Goal: Information Seeking & Learning: Learn about a topic

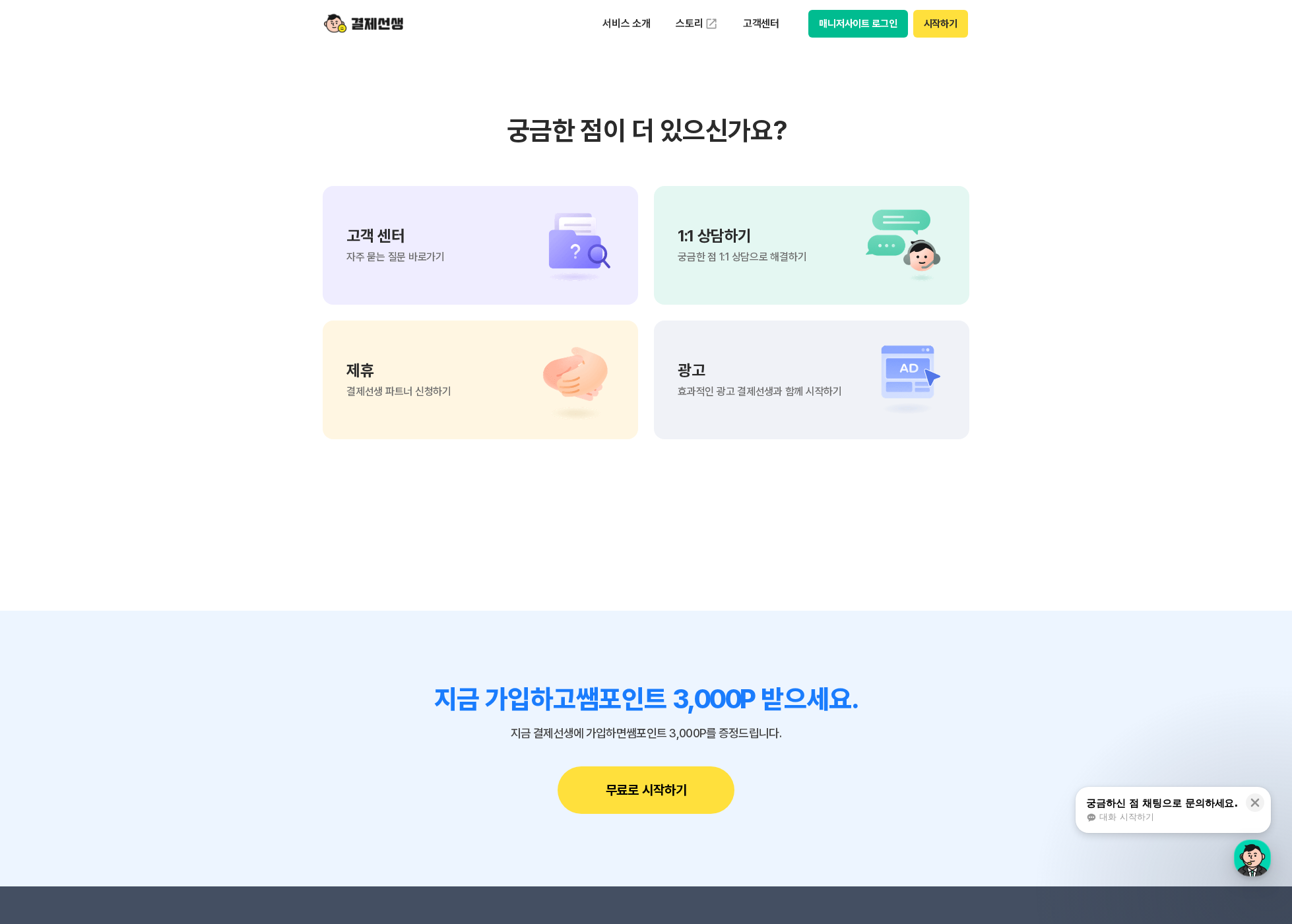
scroll to position [11558, 0]
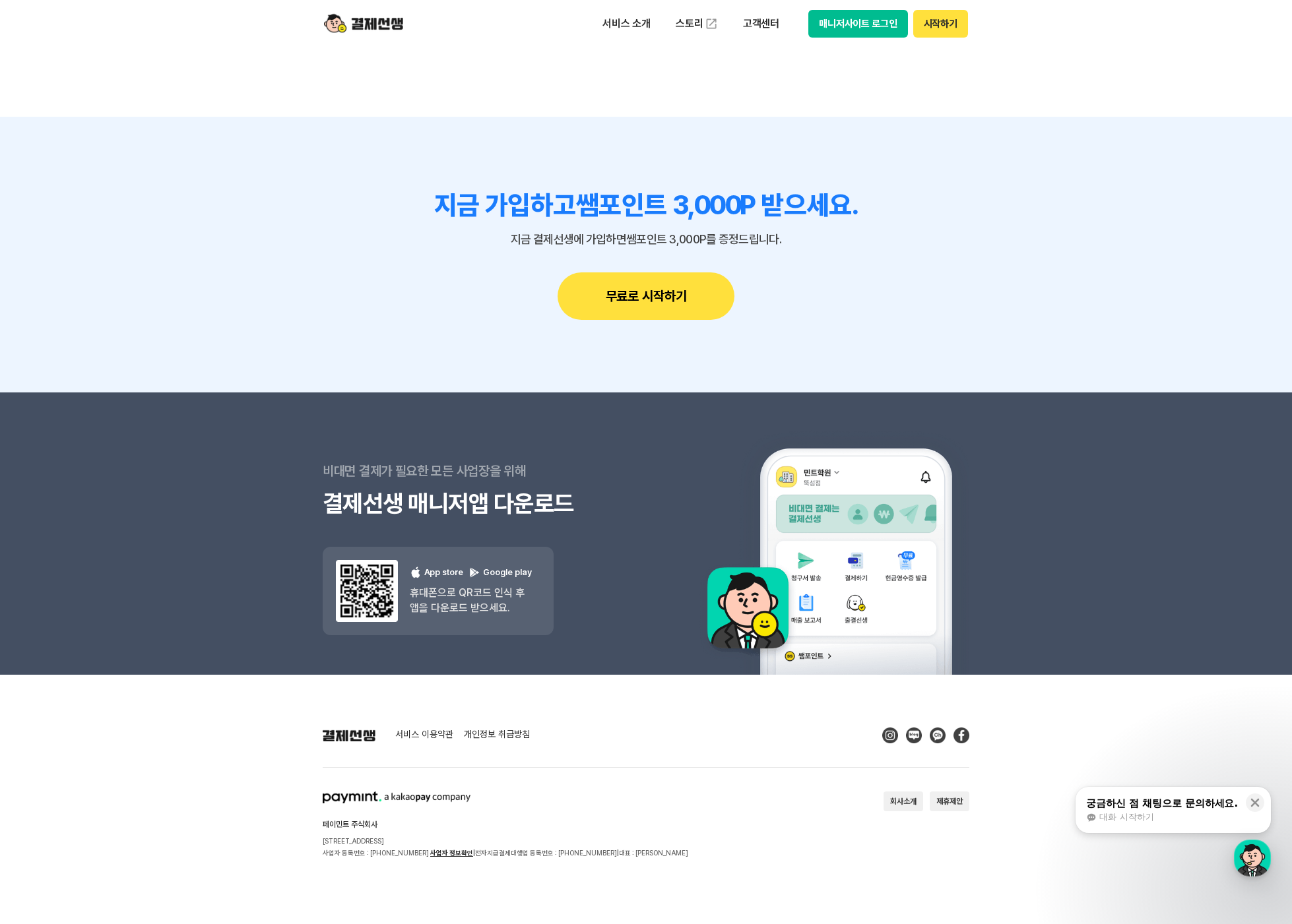
click at [494, 730] on link "개인정보 취급방침" at bounding box center [497, 735] width 66 height 12
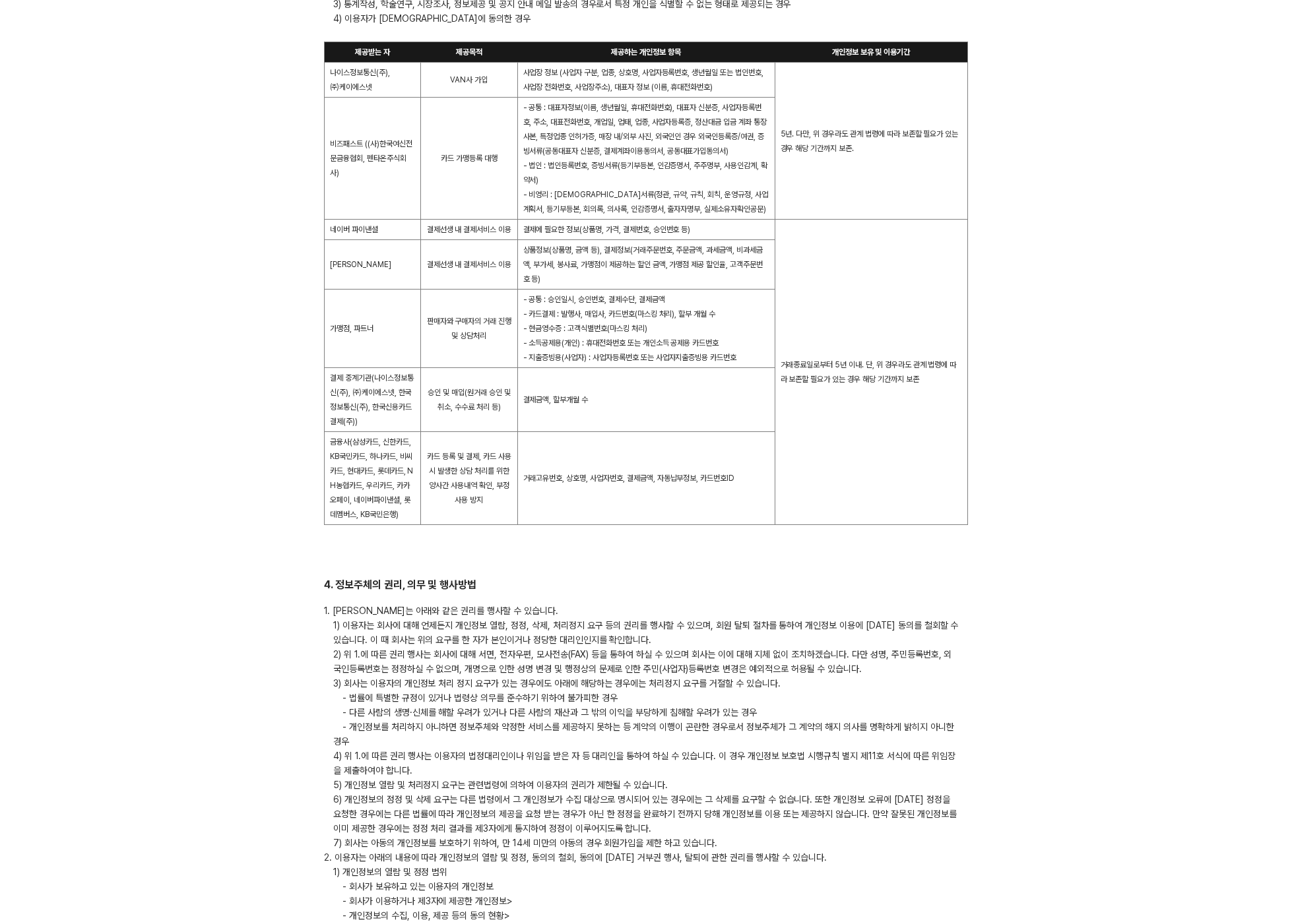
scroll to position [1428, 0]
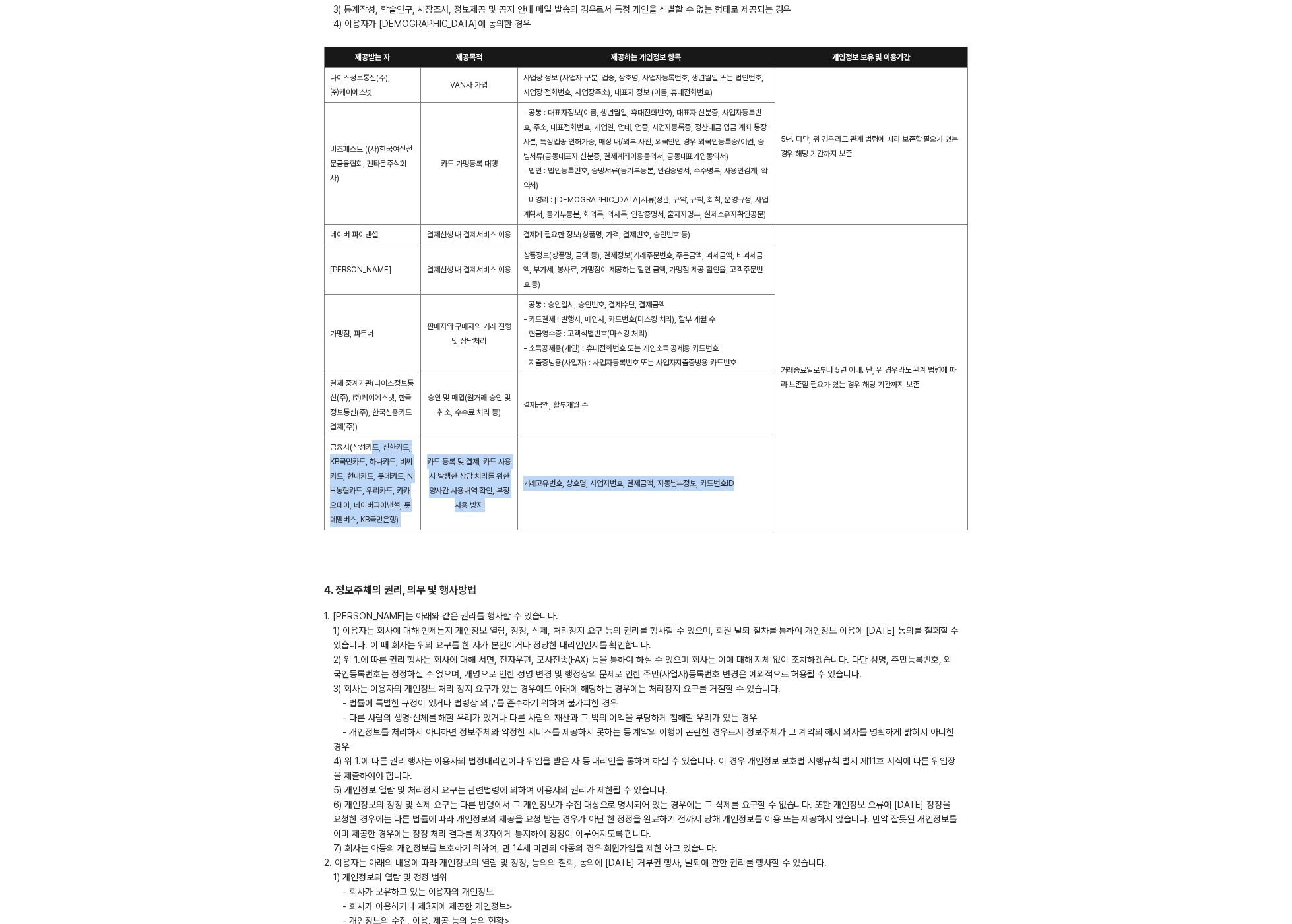
drag, startPoint x: 374, startPoint y: 456, endPoint x: 614, endPoint y: 525, distance: 249.7
click at [612, 525] on tr "금융사(삼성카드, 신한카드, KB국민카드, 하나카드, 비씨카드, 현대카드, 롯데카드, NH농협카드, 우리카드, 카카오페이, 네이버파이낸셜, 롯…" at bounding box center [646, 484] width 643 height 93
click at [614, 525] on td "거래고유번호, 상호명, 사업자번호, 결제금액, 자동납부정보, 카드번호ID" at bounding box center [646, 484] width 257 height 93
drag, startPoint x: 388, startPoint y: 466, endPoint x: 593, endPoint y: 510, distance: 209.7
click at [593, 510] on tr "금융사(삼성카드, 신한카드, KB국민카드, 하나카드, 비씨카드, 현대카드, 롯데카드, NH농협카드, 우리카드, 카카오페이, 네이버파이낸셜, 롯…" at bounding box center [646, 484] width 643 height 93
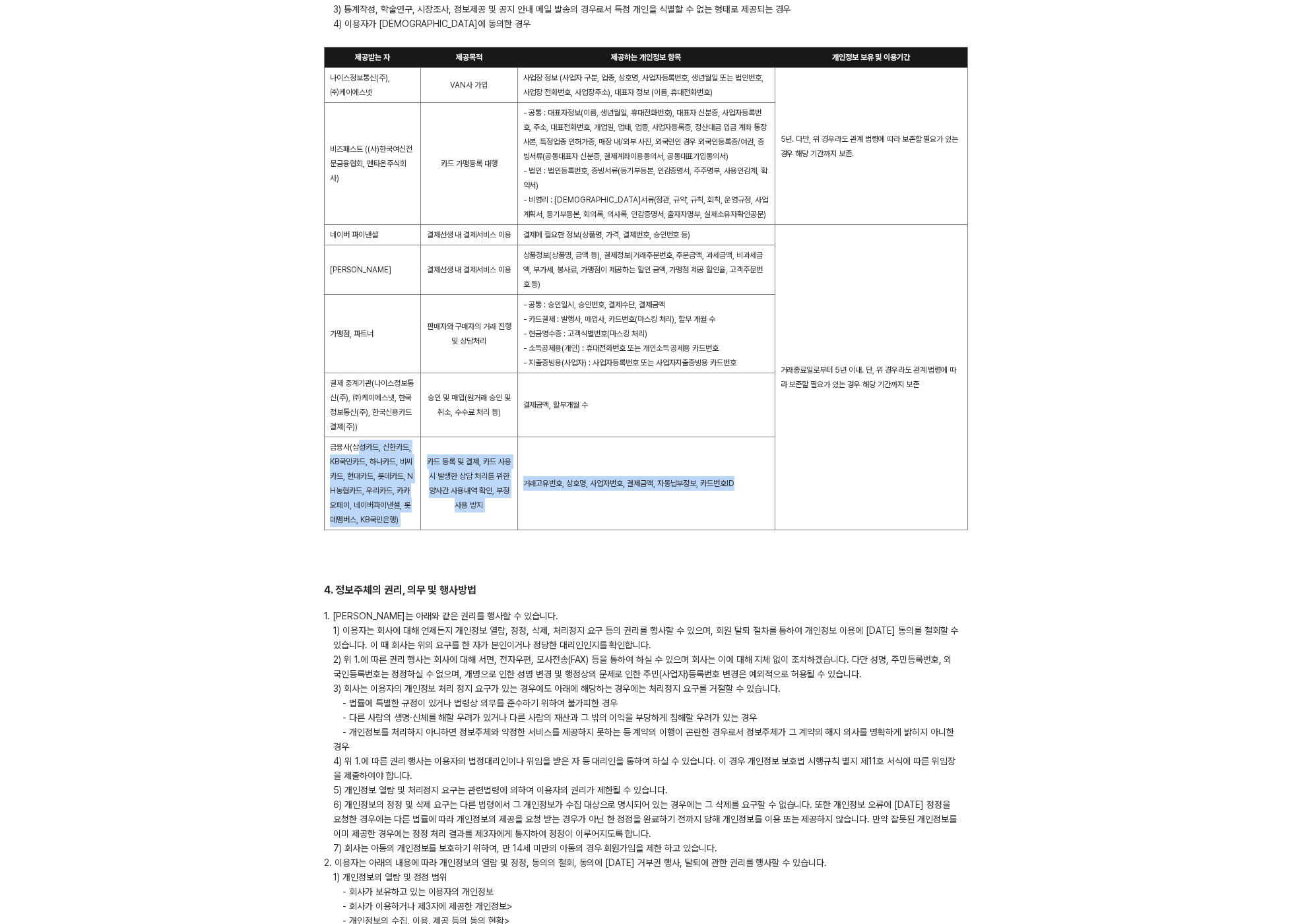
click at [593, 510] on td "거래고유번호, 상호명, 사업자번호, 결제금액, 자동납부정보, 카드번호ID" at bounding box center [646, 484] width 257 height 93
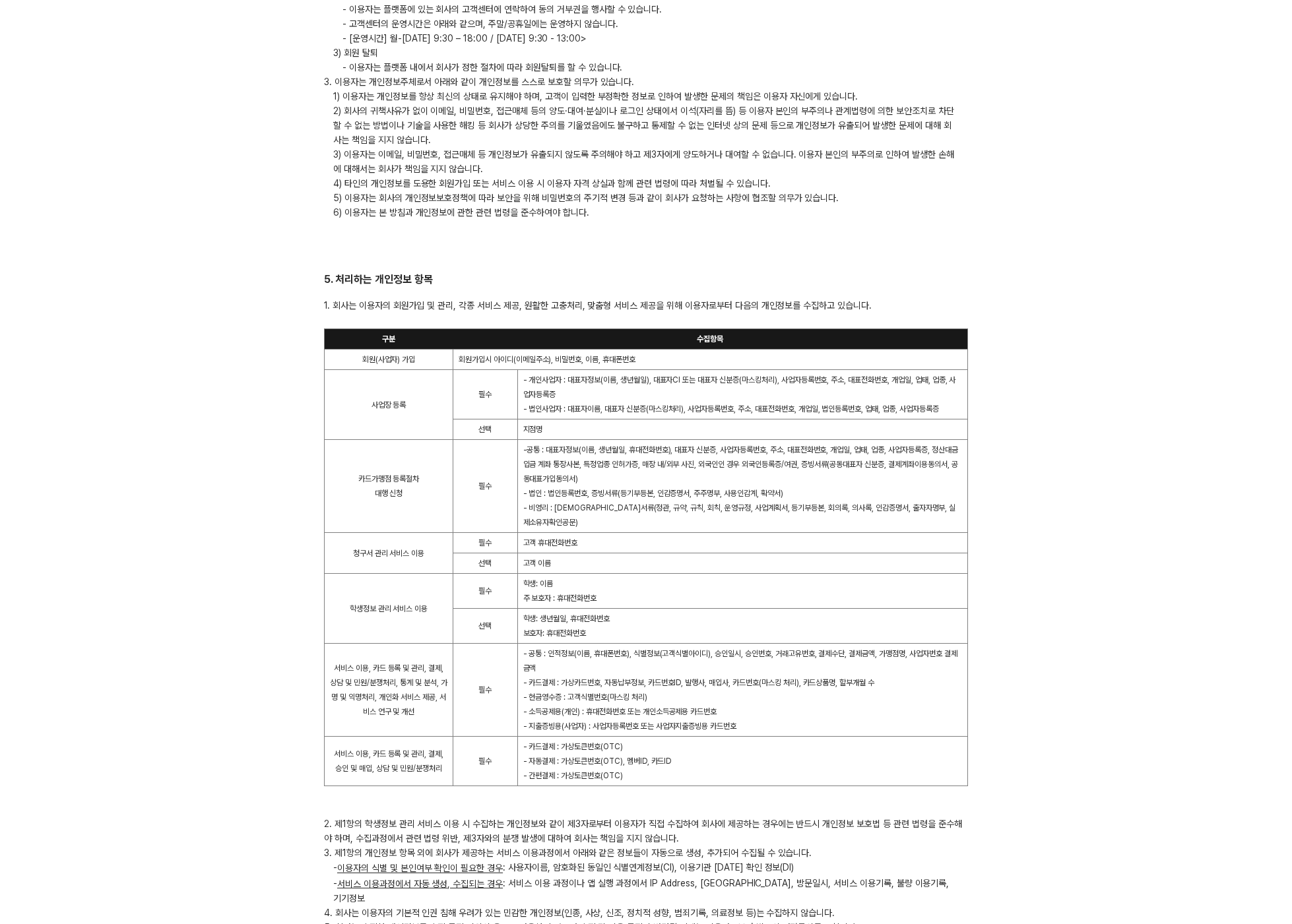
scroll to position [2383, 0]
